Goal: Use online tool/utility: Utilize a website feature to perform a specific function

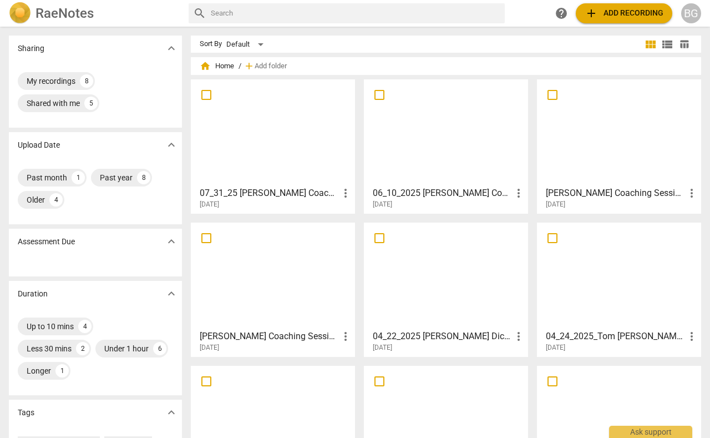
click at [273, 145] on div at bounding box center [273, 132] width 157 height 98
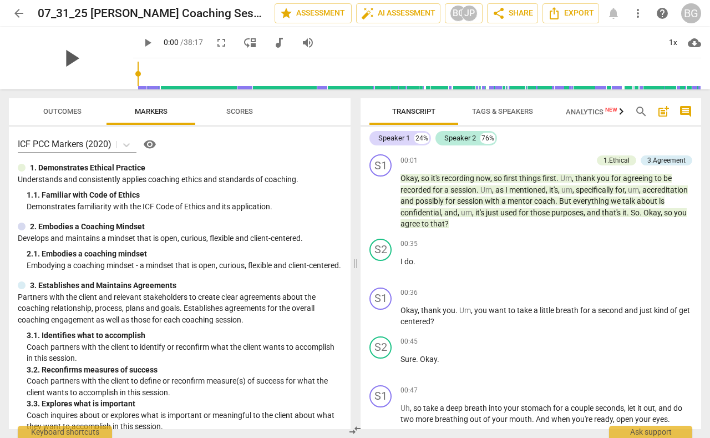
click at [72, 61] on span "play_arrow" at bounding box center [71, 58] width 29 height 29
click at [161, 73] on input "range" at bounding box center [420, 74] width 564 height 36
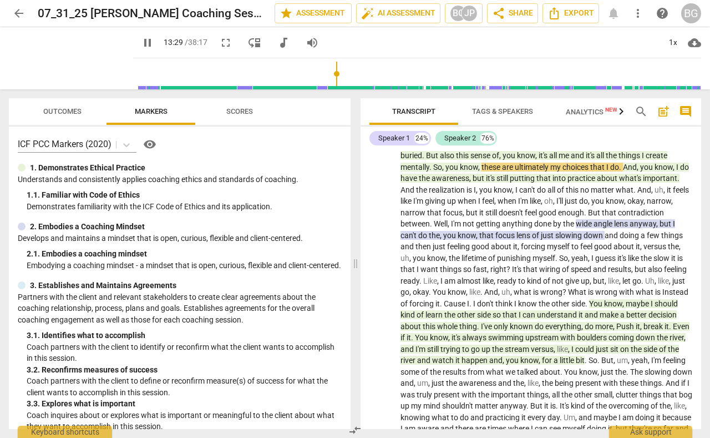
click at [328, 71] on input "range" at bounding box center [420, 74] width 564 height 36
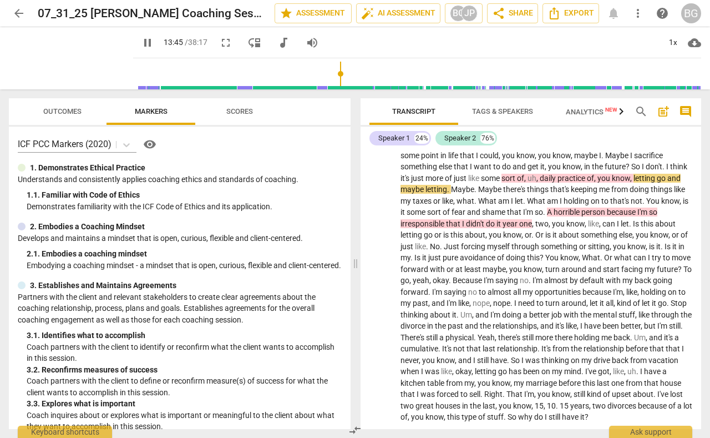
click at [356, 73] on input "range" at bounding box center [420, 74] width 564 height 36
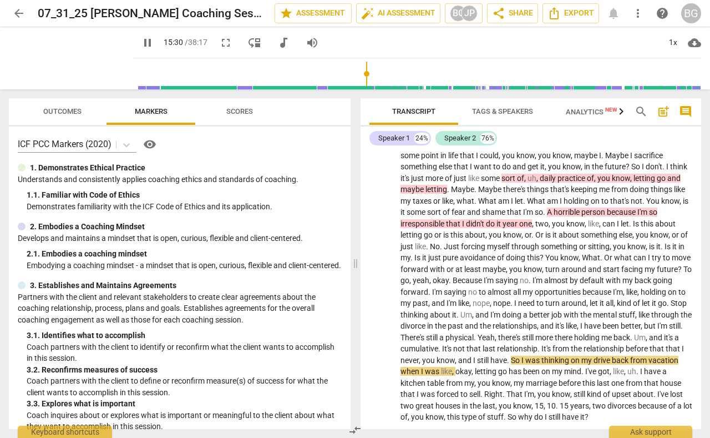
click at [378, 71] on input "range" at bounding box center [420, 74] width 564 height 36
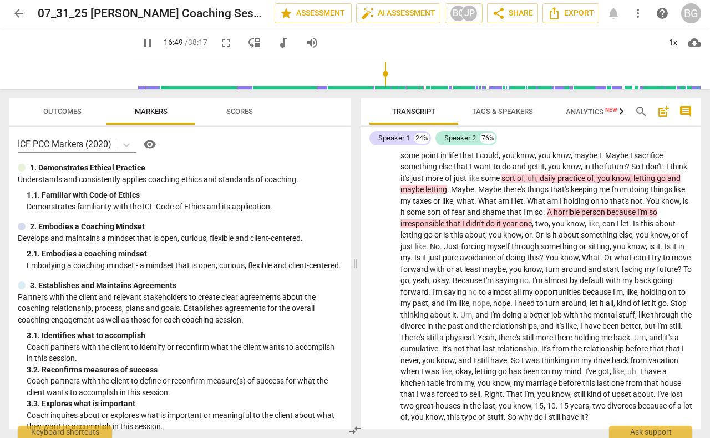
scroll to position [2278, 0]
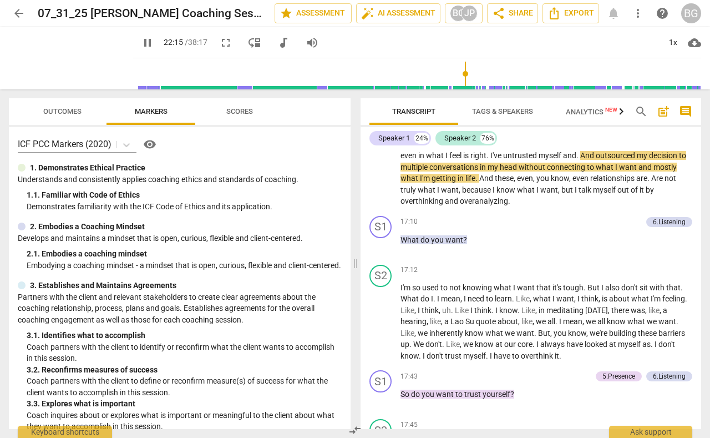
click at [460, 73] on input "range" at bounding box center [420, 74] width 564 height 36
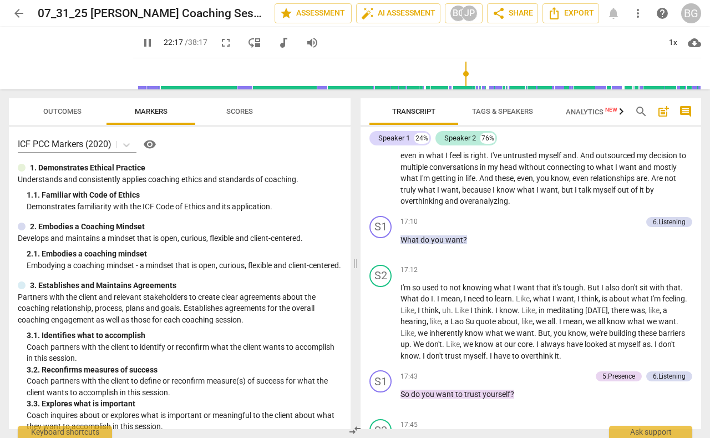
scroll to position [3329, 0]
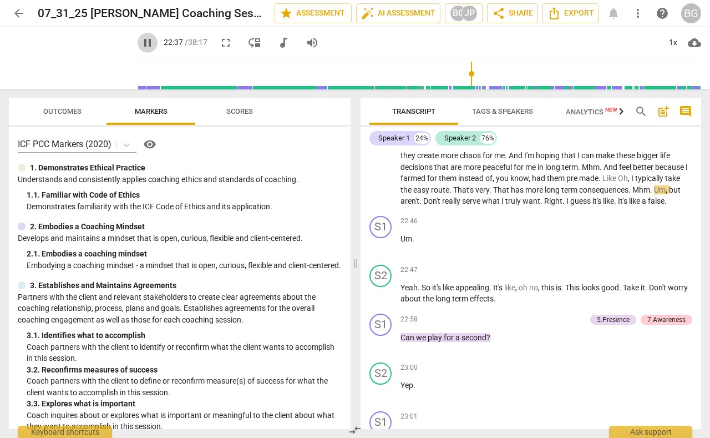
click at [141, 46] on span "pause" at bounding box center [147, 42] width 13 height 13
type input "1358"
click at [63, 58] on span "play_arrow" at bounding box center [71, 58] width 29 height 29
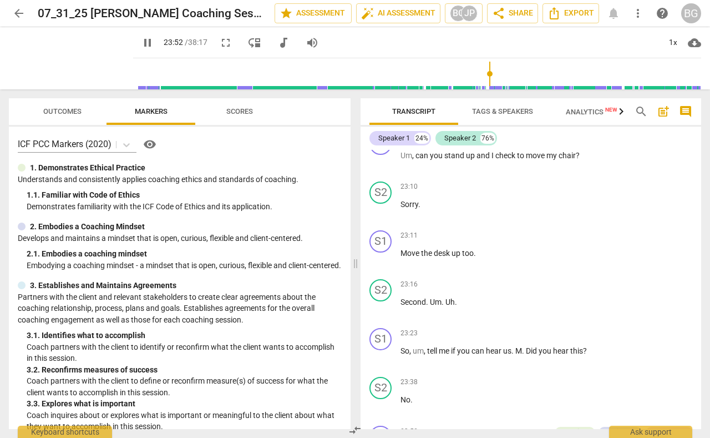
scroll to position [3902, 0]
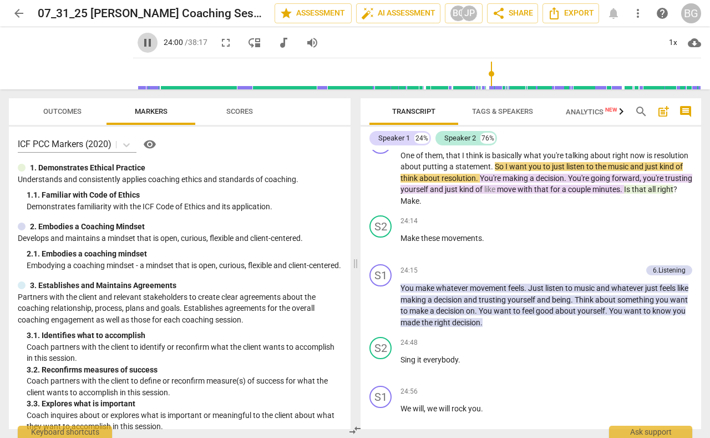
click at [141, 43] on span "pause" at bounding box center [147, 42] width 13 height 13
type input "1441"
click at [15, 11] on span "arrow_back" at bounding box center [18, 13] width 13 height 13
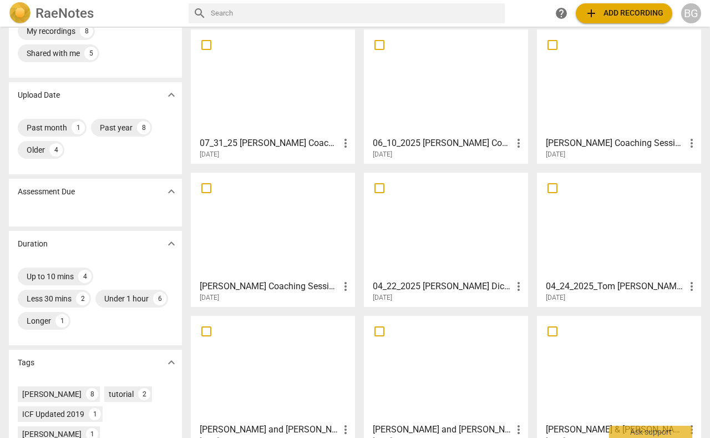
scroll to position [3, 0]
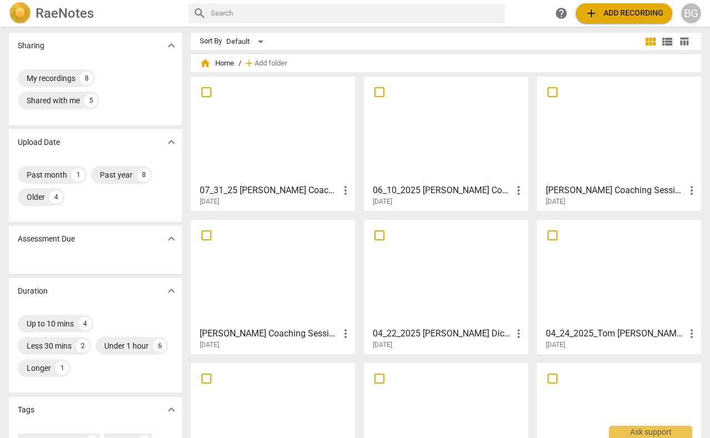
click at [429, 138] on div at bounding box center [446, 129] width 157 height 98
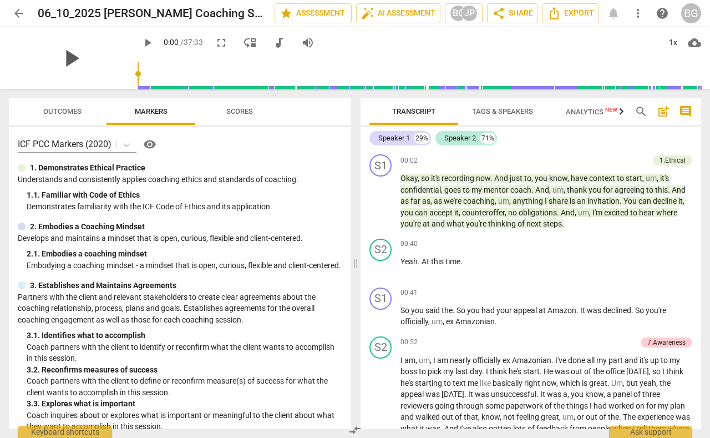
click at [68, 57] on span "play_arrow" at bounding box center [71, 58] width 29 height 29
click at [428, 88] on input "range" at bounding box center [420, 74] width 564 height 36
click at [487, 88] on input "range" at bounding box center [420, 74] width 564 height 36
type input "1422"
click at [19, 16] on span "arrow_back" at bounding box center [18, 13] width 13 height 13
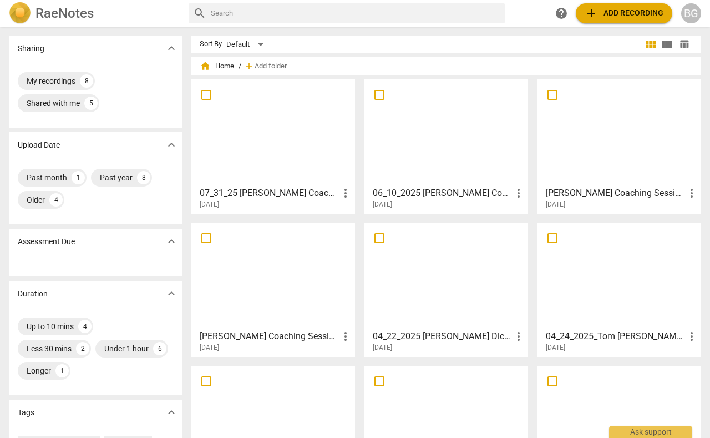
click at [593, 155] on div at bounding box center [619, 132] width 157 height 98
click at [615, 11] on span "add Add recording" at bounding box center [624, 13] width 79 height 13
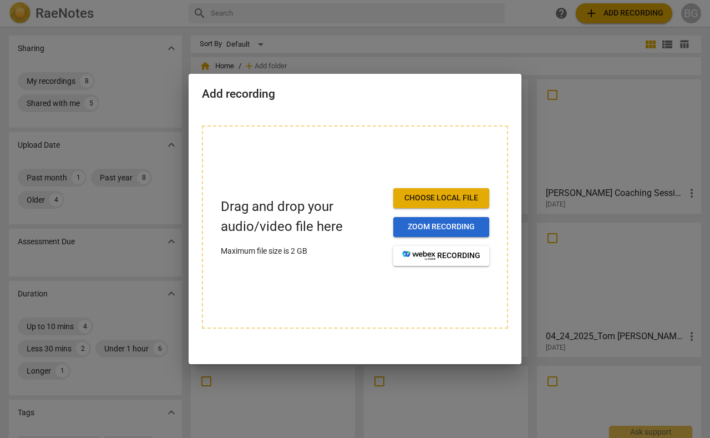
click at [414, 226] on span "Zoom recording" at bounding box center [441, 226] width 78 height 11
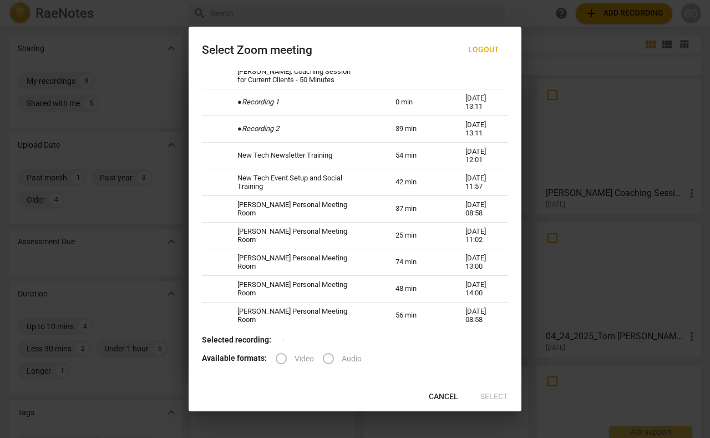
scroll to position [200, 0]
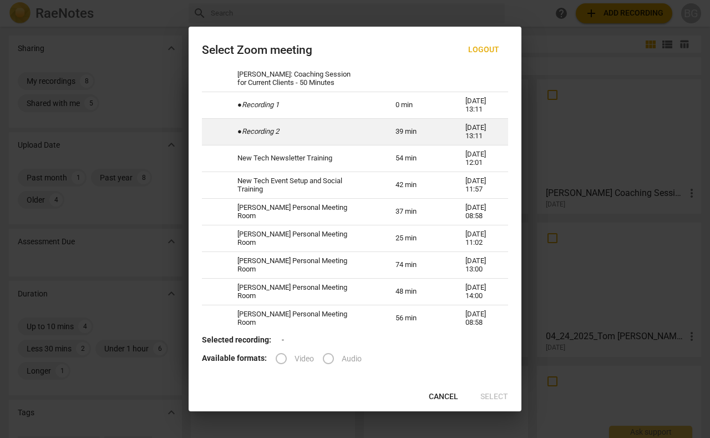
click at [320, 142] on td "● Recording 2" at bounding box center [303, 132] width 158 height 27
radio input "true"
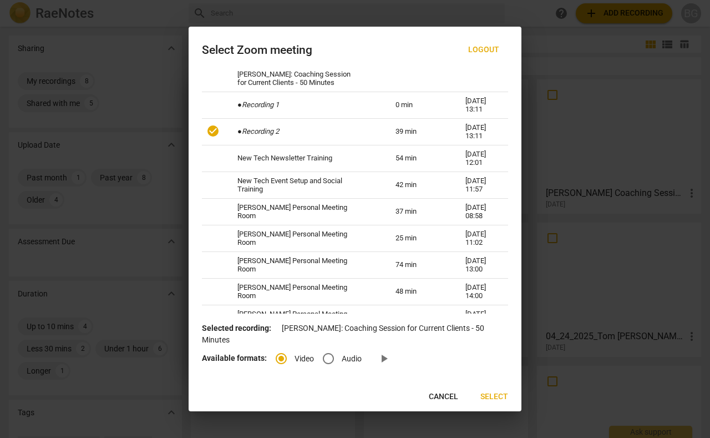
click at [494, 397] on span "Select" at bounding box center [495, 396] width 28 height 11
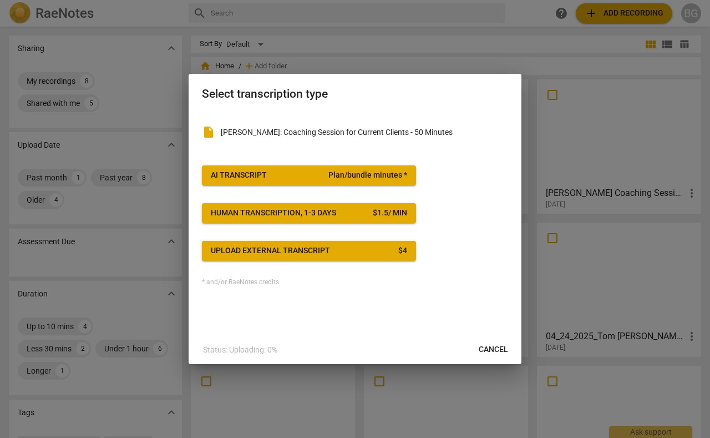
click at [332, 175] on span "Plan/bundle minutes *" at bounding box center [368, 175] width 79 height 11
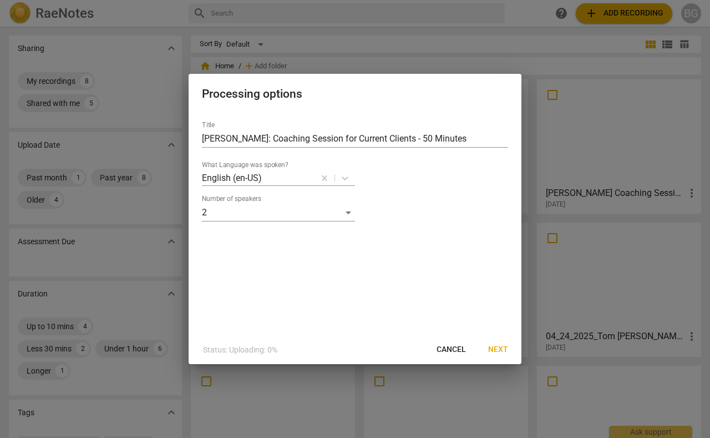
click at [501, 348] on span "Next" at bounding box center [498, 349] width 20 height 11
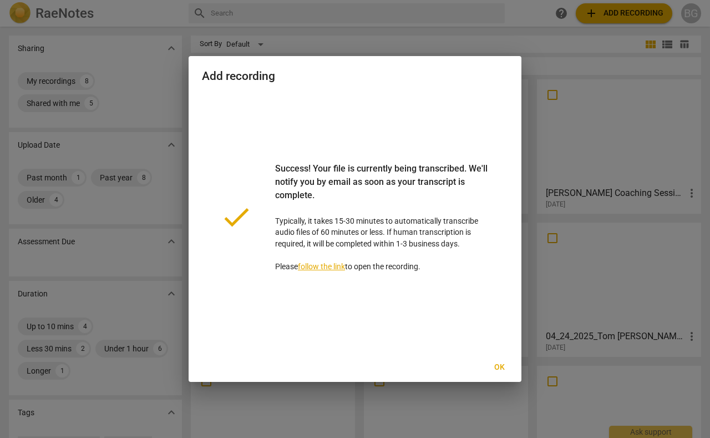
click at [500, 367] on span "Ok" at bounding box center [500, 367] width 18 height 11
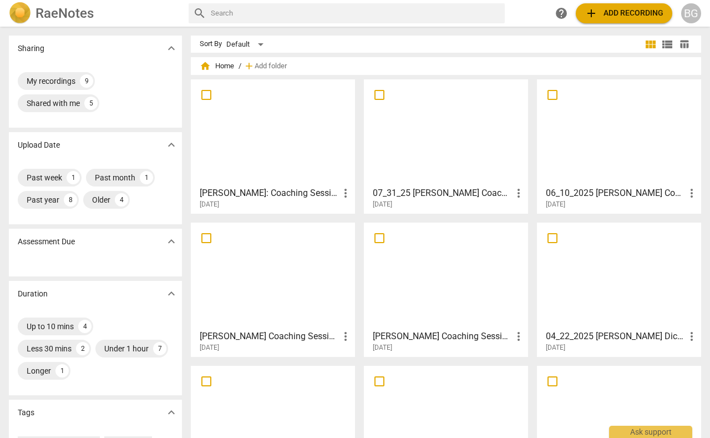
click at [245, 152] on div at bounding box center [273, 132] width 157 height 98
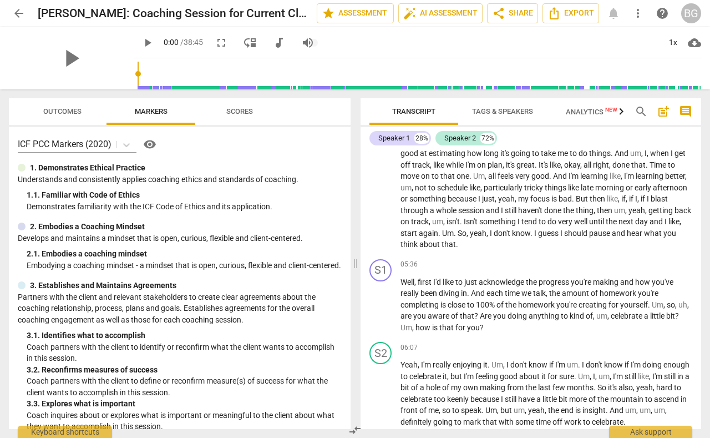
scroll to position [793, 0]
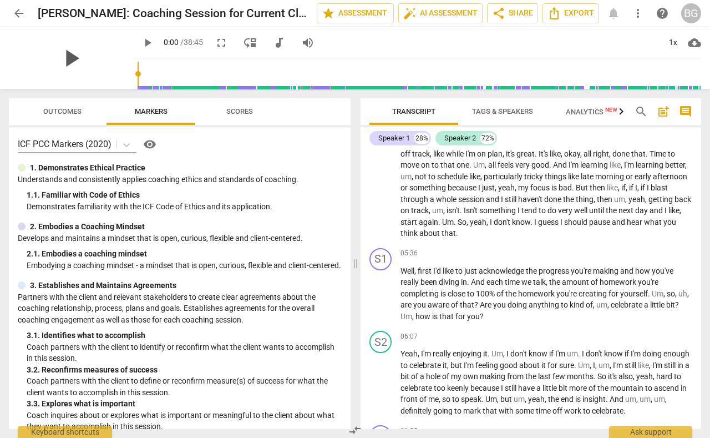
click at [66, 54] on span "play_arrow" at bounding box center [71, 58] width 29 height 29
click at [225, 86] on input "range" at bounding box center [420, 74] width 564 height 36
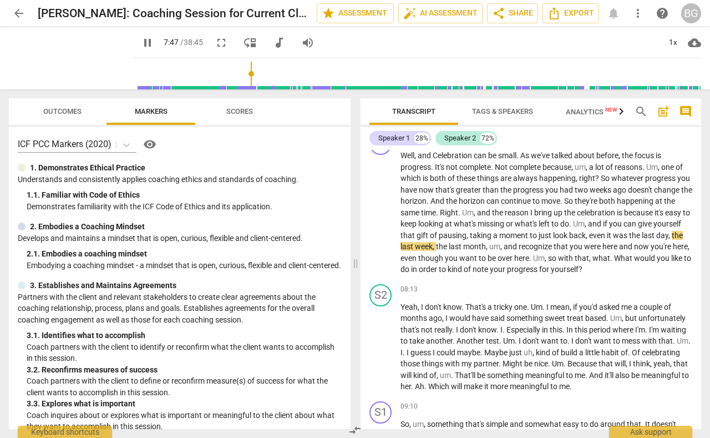
click at [259, 88] on input "range" at bounding box center [420, 74] width 564 height 36
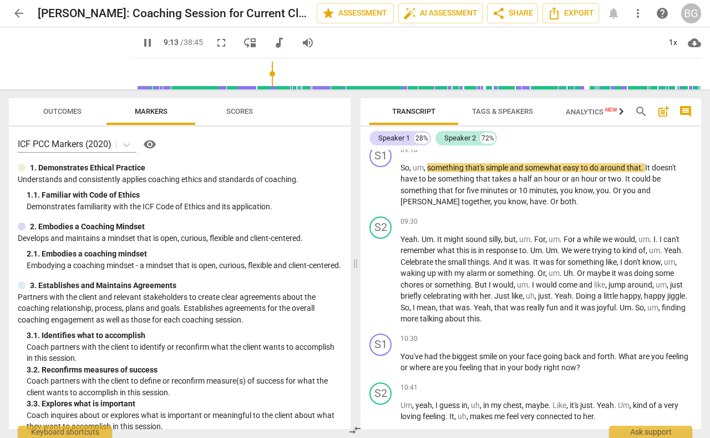
scroll to position [1341, 0]
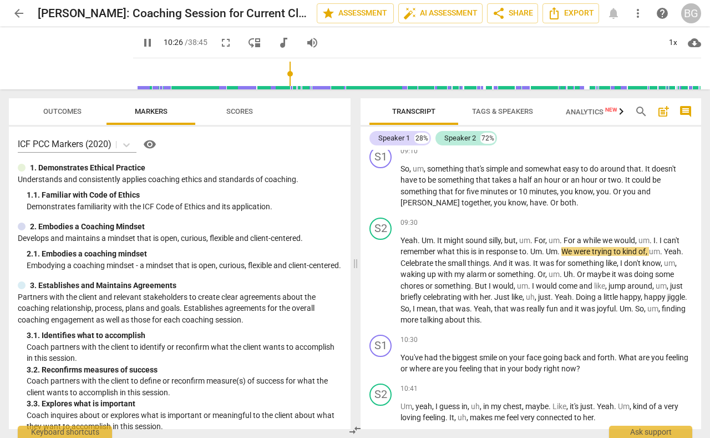
click at [280, 89] on input "range" at bounding box center [420, 74] width 564 height 36
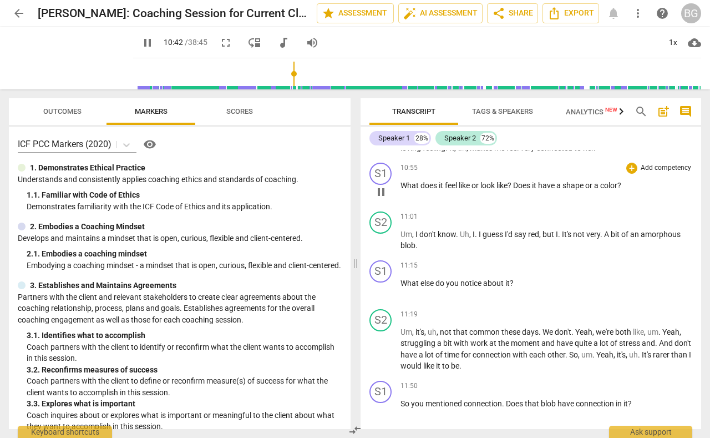
scroll to position [1742, 0]
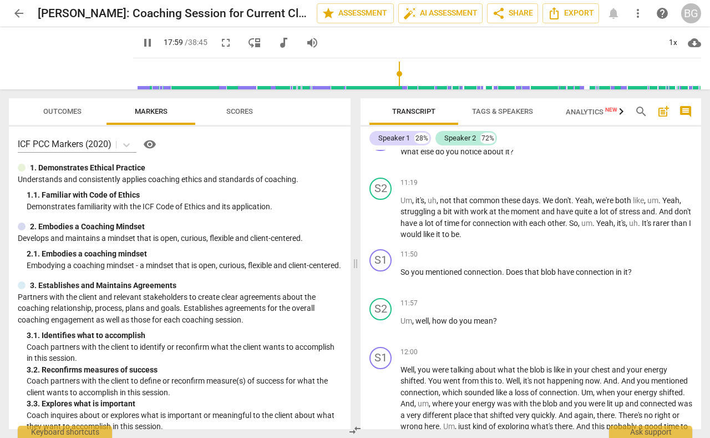
click at [392, 87] on input "range" at bounding box center [420, 74] width 564 height 36
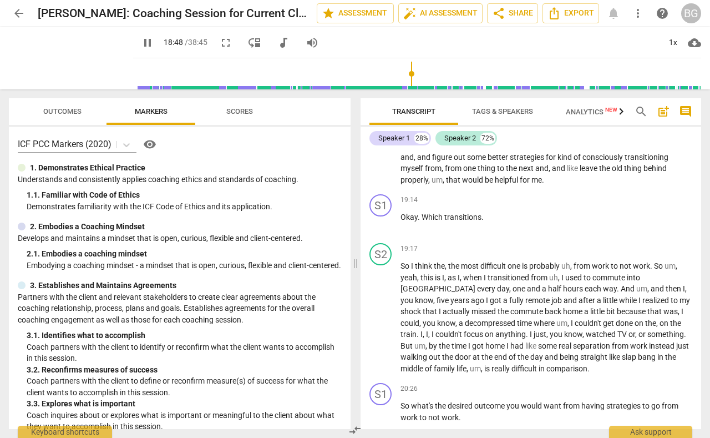
scroll to position [2656, 0]
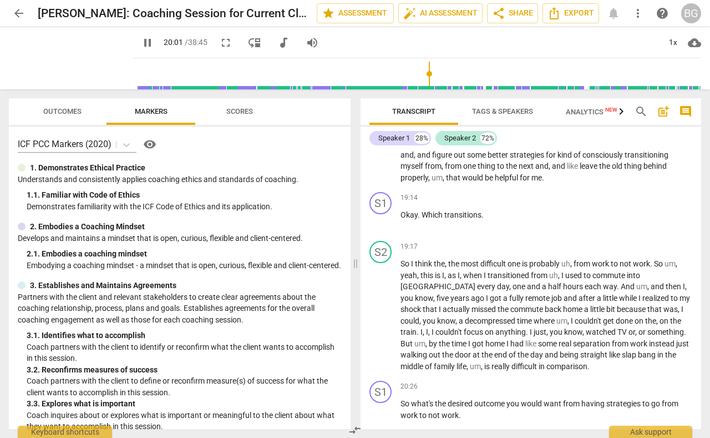
click at [422, 87] on input "range" at bounding box center [420, 74] width 564 height 36
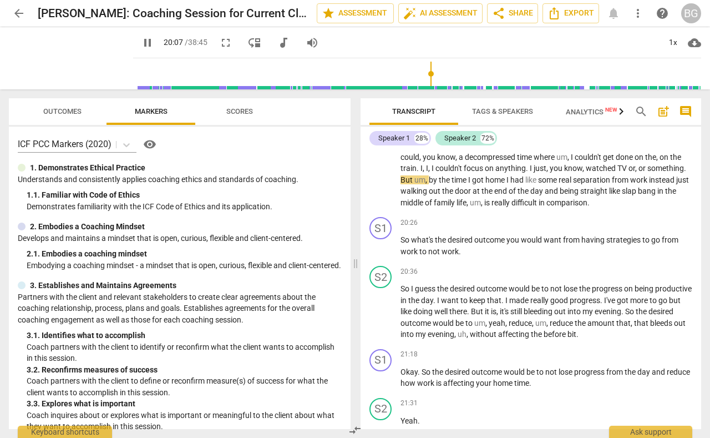
scroll to position [2821, 0]
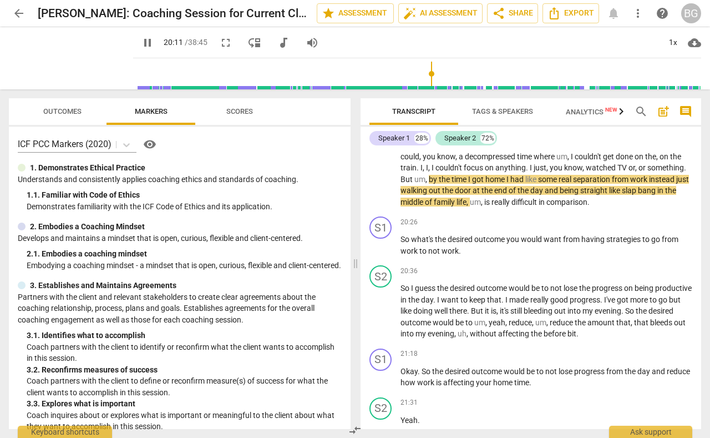
click at [141, 43] on span "pause" at bounding box center [147, 42] width 13 height 13
type input "1212"
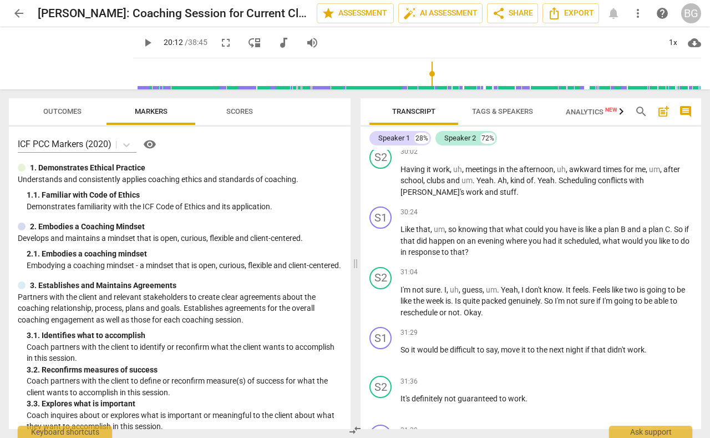
scroll to position [4631, 0]
